Goal: Communication & Community: Ask a question

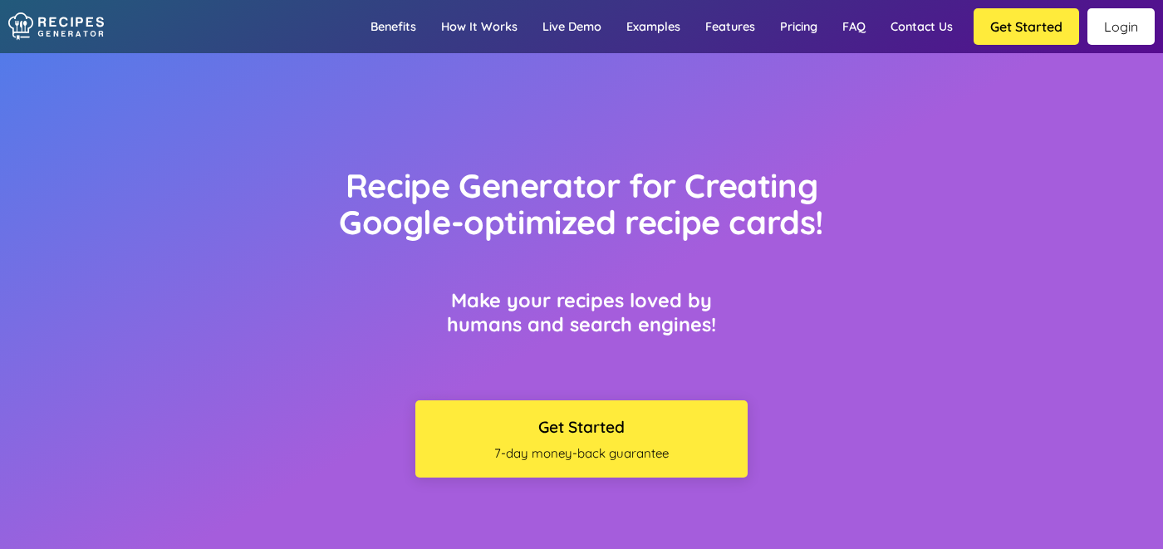
click at [1129, 40] on link "Login" at bounding box center [1120, 26] width 67 height 37
click at [914, 27] on link "Contact us" at bounding box center [921, 26] width 87 height 48
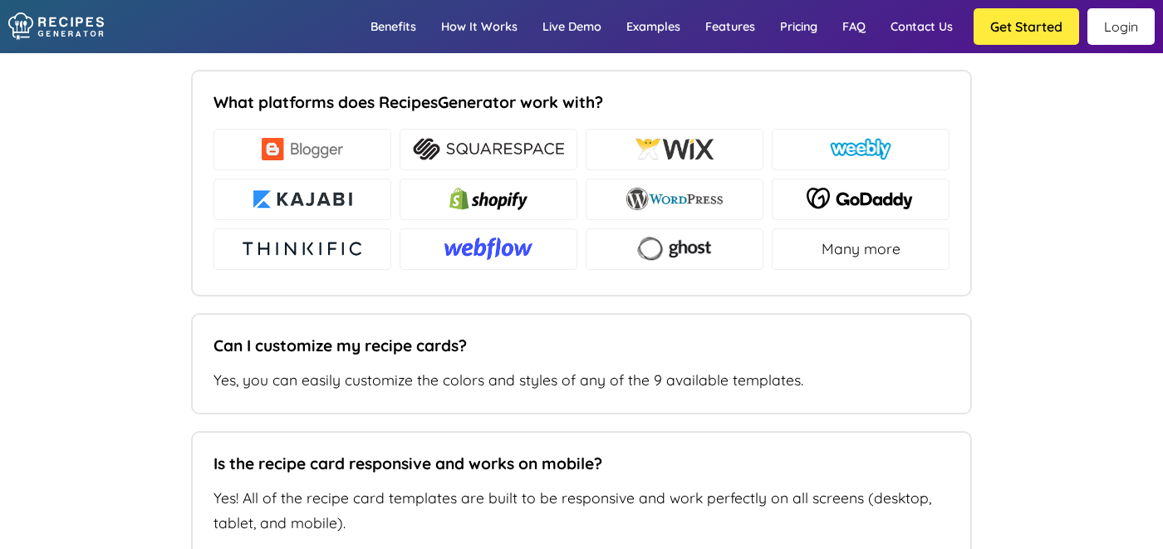
type input "[PERSON_NAME][EMAIL_ADDRESS][DOMAIN_NAME]"
type input "[DOMAIN_NAME]"
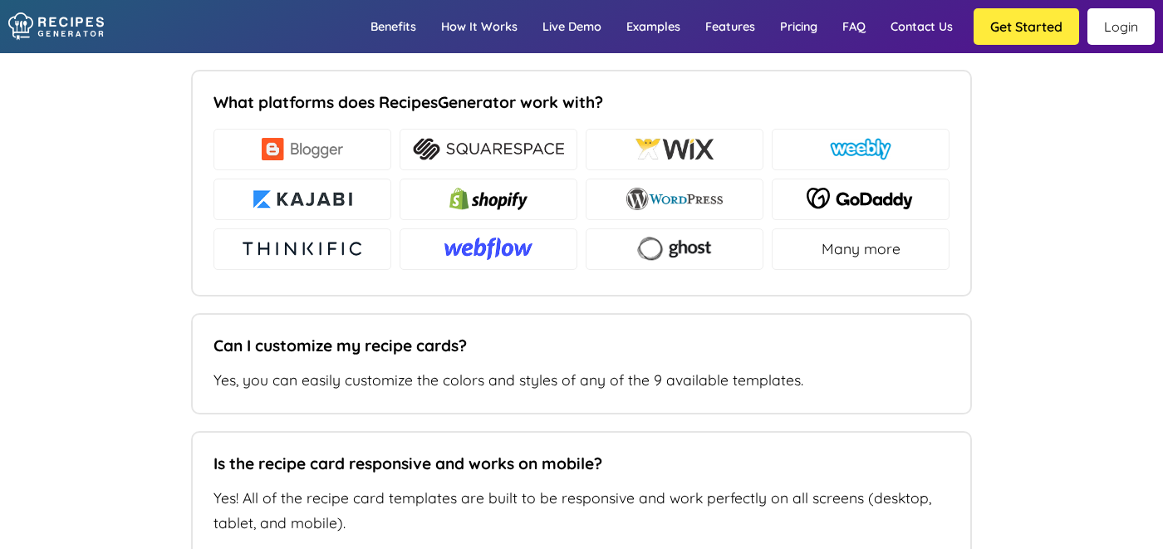
paste textarea "[URL][DOMAIN_NAME][PERSON_NAME]"
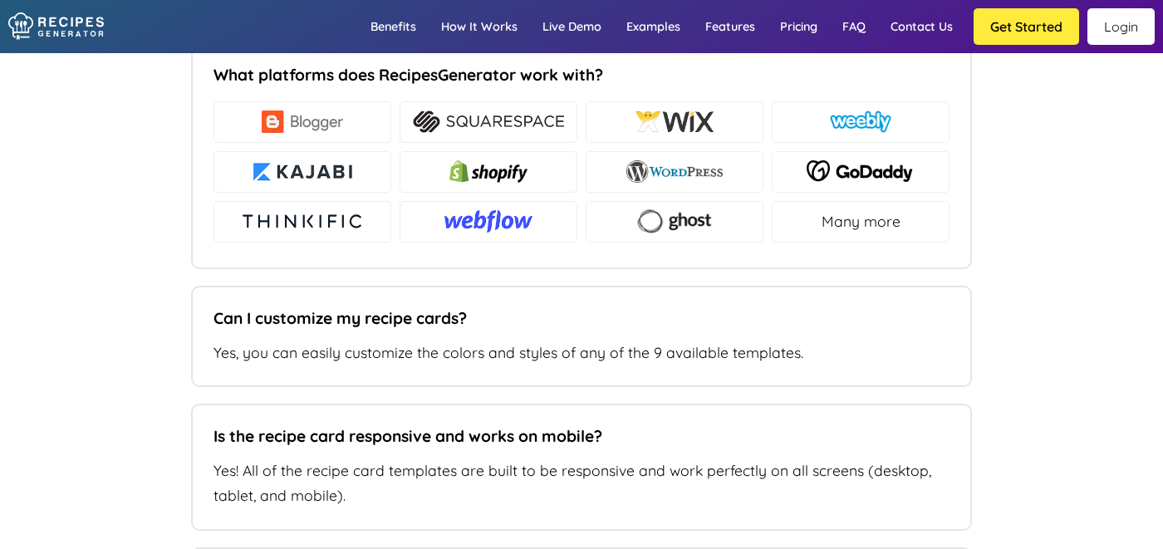
scroll to position [11063, 0]
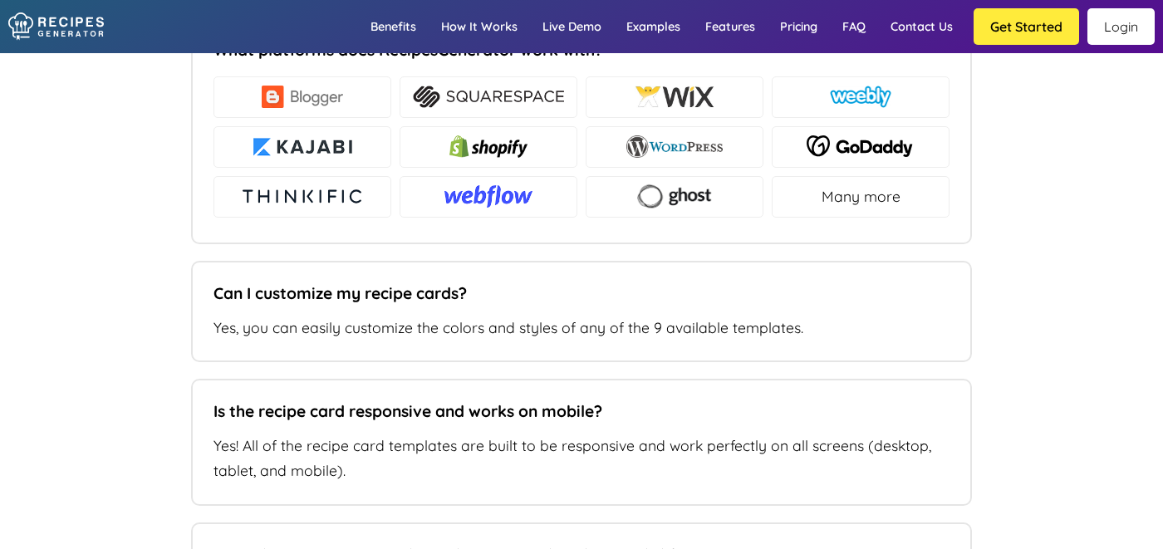
type textarea "Hi, can you help me troubleshoot why this recipe won't show in google's recipe …"
